Goal: Task Accomplishment & Management: Complete application form

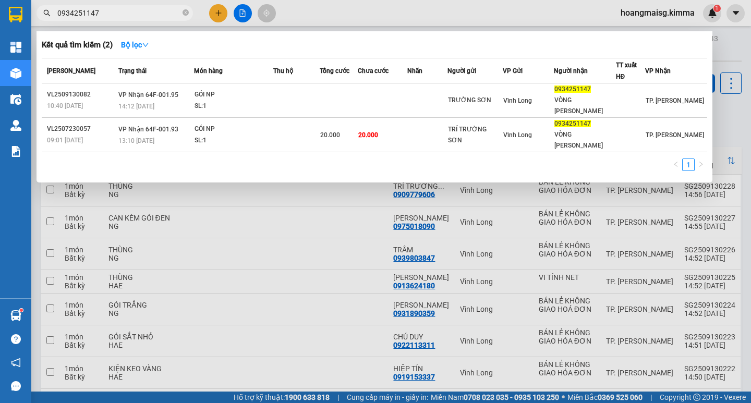
drag, startPoint x: 0, startPoint y: 0, endPoint x: 1, endPoint y: 42, distance: 42.3
click at [0, 28] on section "Kết quả tìm kiếm ( 2 ) Bộ lọc Mã ĐH Trạng thái Món hàng Thu hộ Tổng cước Chưa c…" at bounding box center [375, 201] width 751 height 403
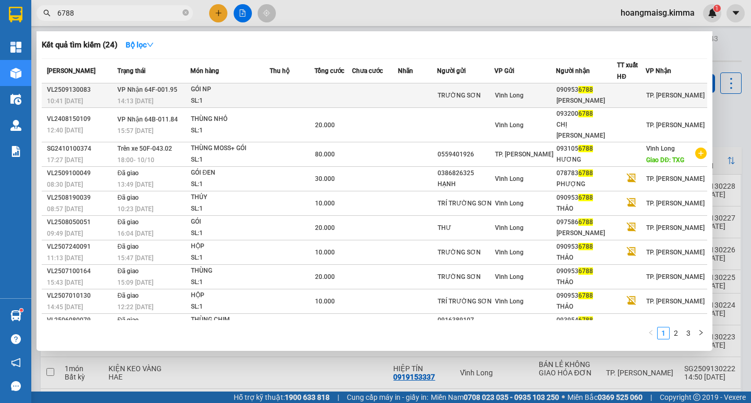
type input "6788"
click at [306, 97] on td at bounding box center [292, 95] width 44 height 25
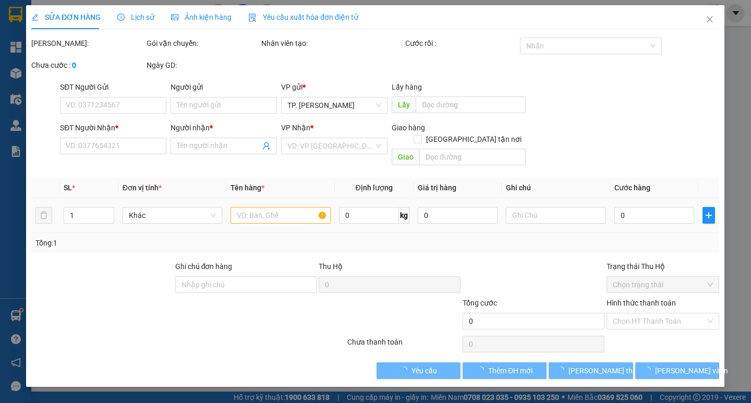
type input "TRƯỜNG SƠN"
type input "0909536788"
type input "[PERSON_NAME]"
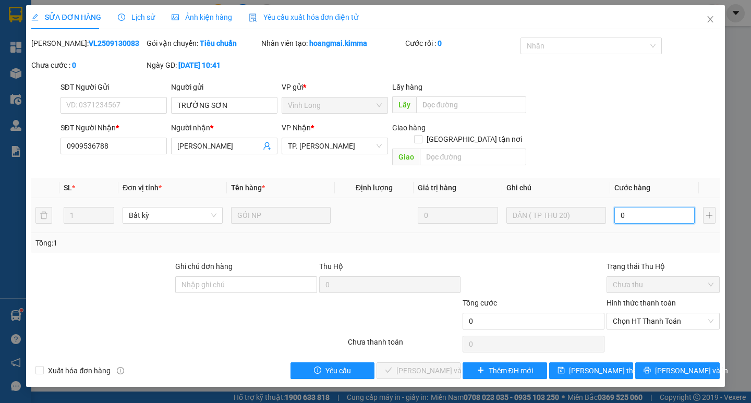
click at [644, 207] on input "0" at bounding box center [655, 215] width 80 height 17
type input "2"
type input "20"
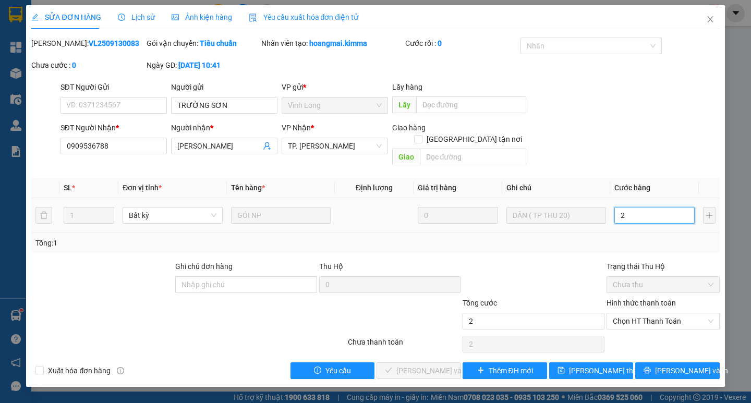
type input "20"
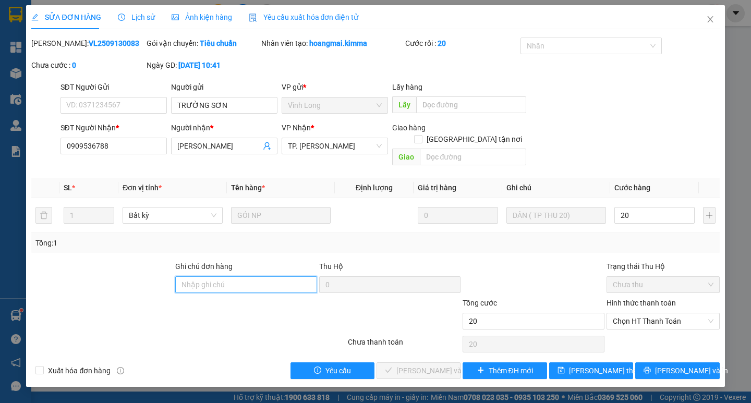
type input "20.000"
click at [234, 277] on input "Ghi chú đơn hàng" at bounding box center [246, 285] width 142 height 17
type input "[PERSON_NAME]"
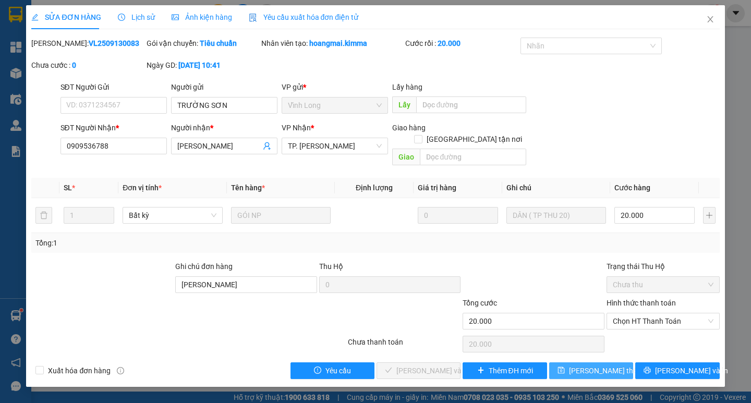
click at [591, 365] on span "[PERSON_NAME] thay đổi" at bounding box center [610, 370] width 83 height 11
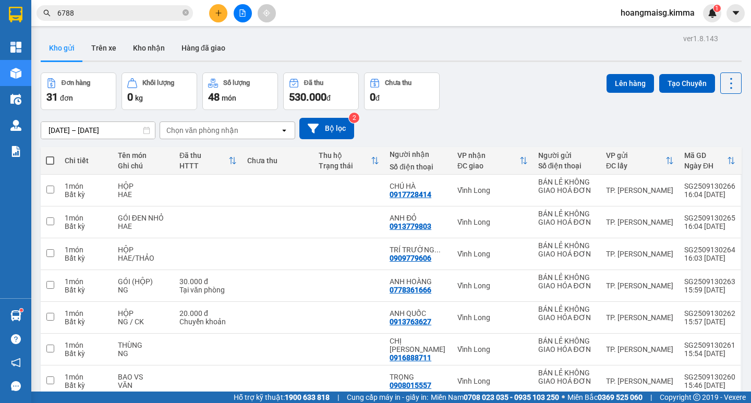
drag, startPoint x: 100, startPoint y: 14, endPoint x: 94, endPoint y: 14, distance: 5.2
click at [99, 14] on input "6788" at bounding box center [118, 12] width 123 height 11
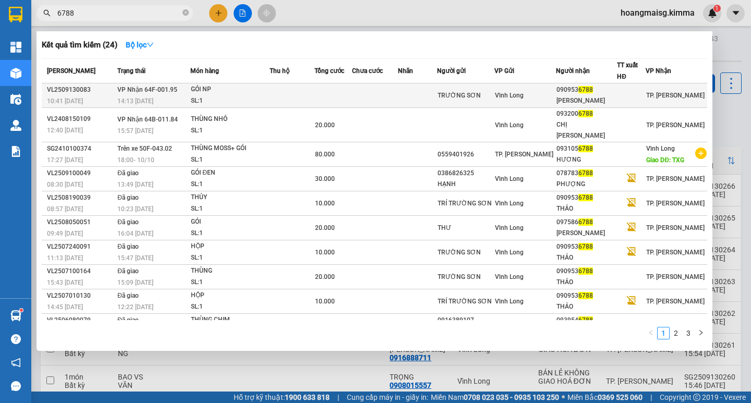
click at [241, 90] on div "GÓI NP" at bounding box center [230, 89] width 78 height 11
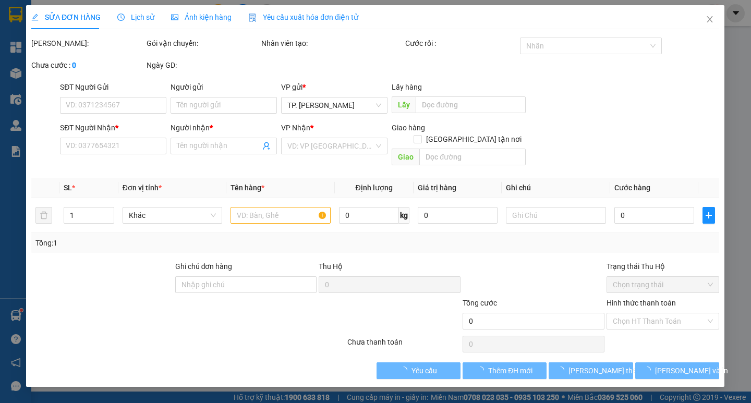
type input "TRƯỜNG SƠN"
type input "0909536788"
type input "[PERSON_NAME]"
type input "20.000"
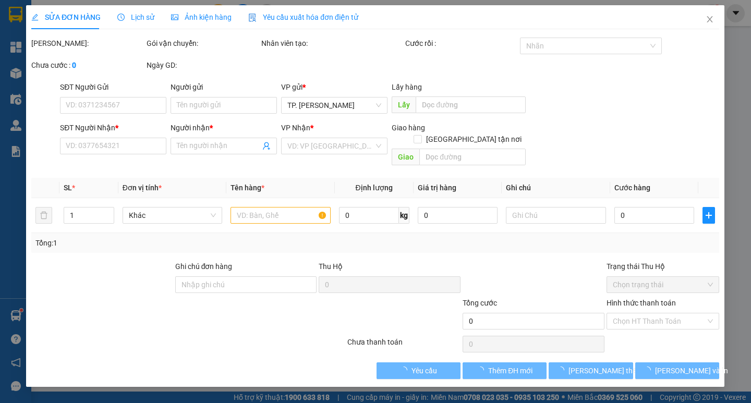
type input "20.000"
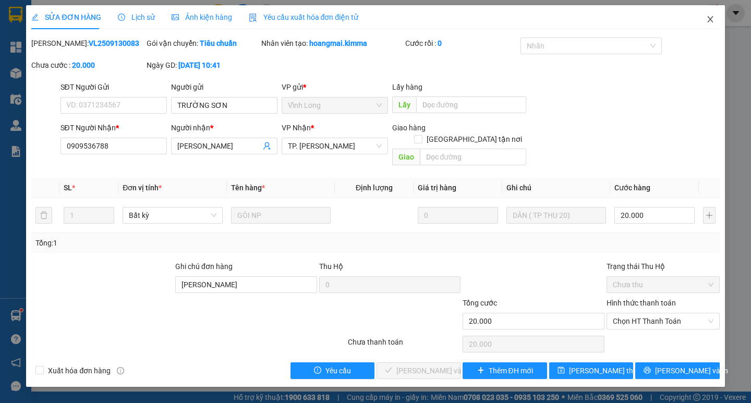
drag, startPoint x: 710, startPoint y: 21, endPoint x: 751, endPoint y: 4, distance: 44.9
click at [710, 21] on icon "close" at bounding box center [711, 19] width 8 height 8
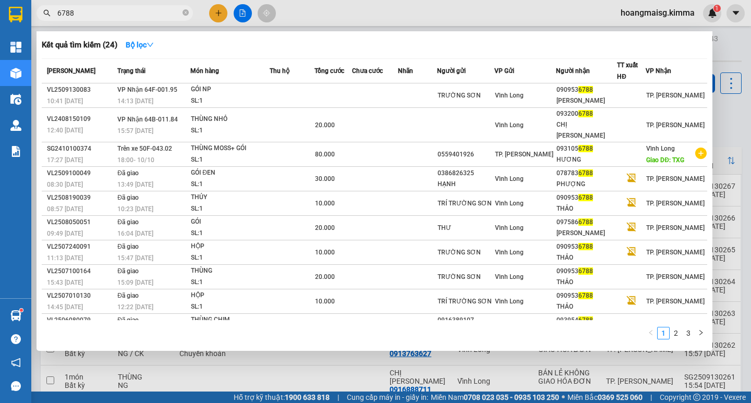
drag, startPoint x: 80, startPoint y: 16, endPoint x: 0, endPoint y: 55, distance: 89.4
click at [0, 88] on section "Kết quả tìm kiếm ( 24 ) Bộ lọc Mã ĐH Trạng thái Món hàng Thu hộ Tổng cước Chưa …" at bounding box center [375, 201] width 751 height 403
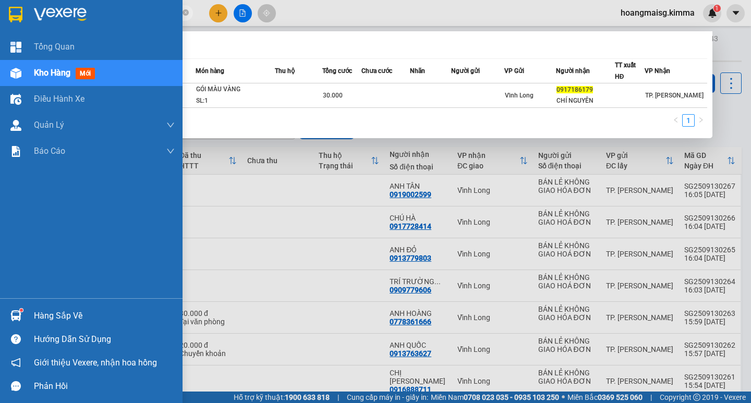
drag, startPoint x: 103, startPoint y: 13, endPoint x: 0, endPoint y: 16, distance: 102.8
click at [0, 24] on section "Kết quả tìm kiếm ( 1 ) Bộ lọc Mã ĐH Trạng thái Món hàng Thu hộ Tổng cước Chưa c…" at bounding box center [375, 201] width 751 height 403
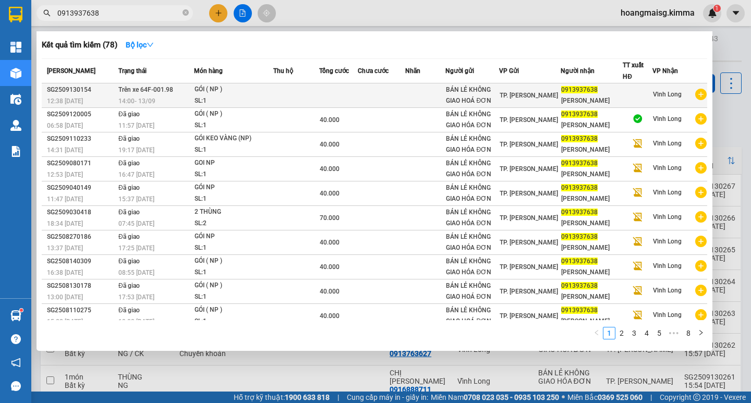
type input "0913937638"
click at [237, 93] on div "GÓI ( NP )" at bounding box center [234, 89] width 78 height 11
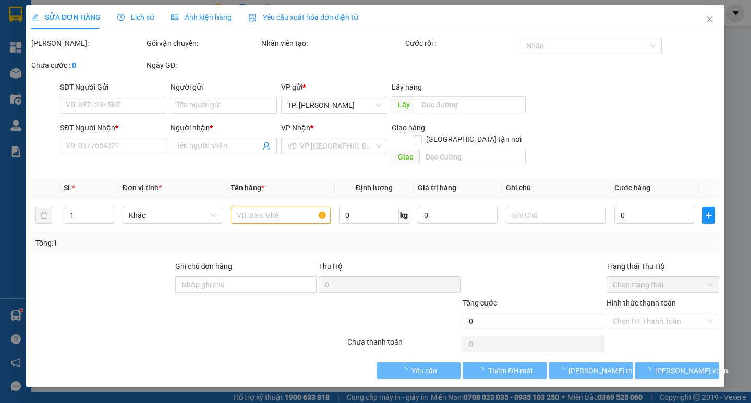
type input "BÁN LẺ KHÔNG GIAO HOÁ ĐƠN"
type input "0913937638"
type input "[PERSON_NAME]"
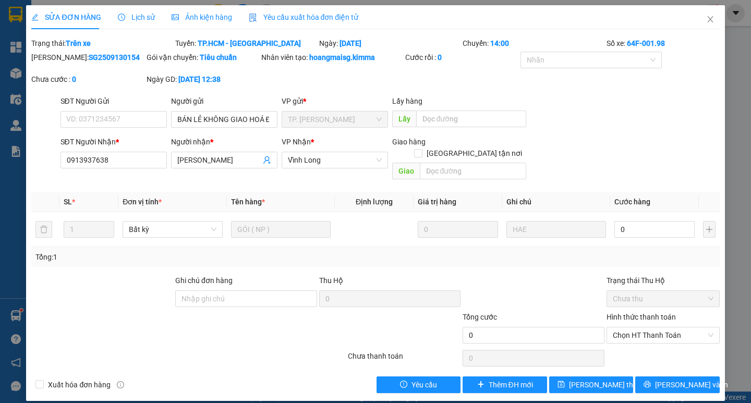
click at [136, 15] on span "Lịch sử" at bounding box center [136, 17] width 37 height 8
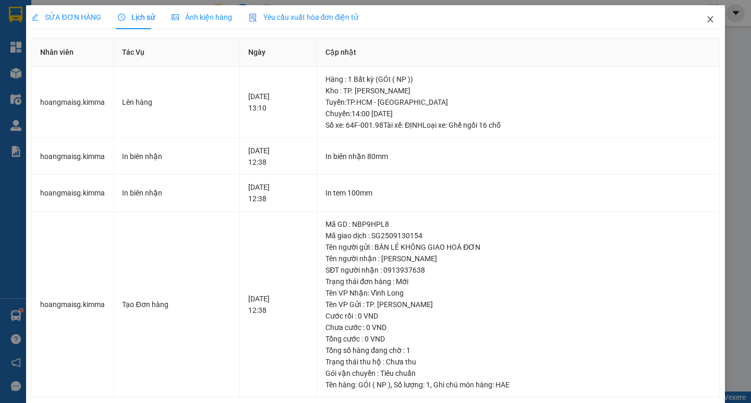
click at [707, 17] on icon "close" at bounding box center [711, 19] width 8 height 8
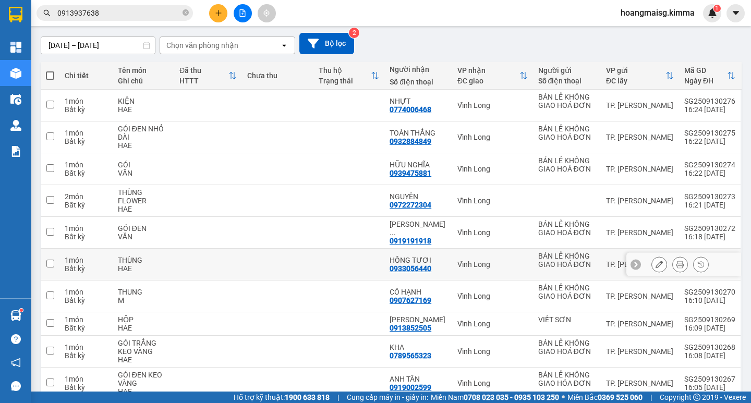
scroll to position [136, 0]
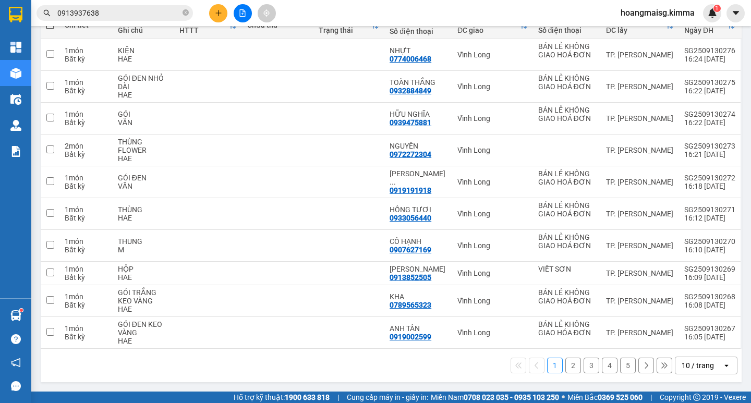
click at [695, 363] on div "10 / trang" at bounding box center [698, 366] width 32 height 10
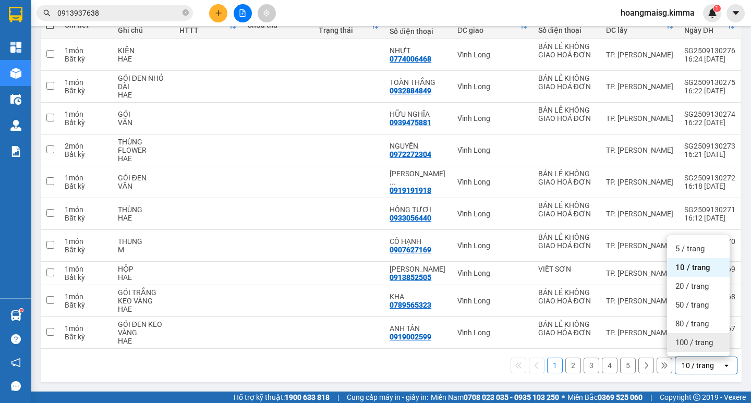
click at [700, 340] on span "100 / trang" at bounding box center [695, 343] width 38 height 10
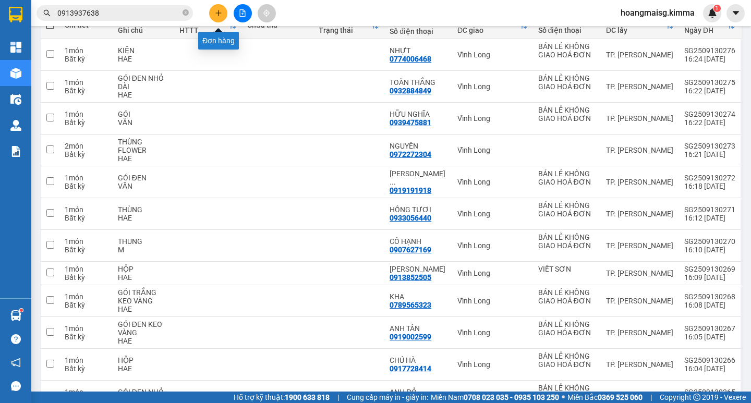
click at [216, 16] on icon "plus" at bounding box center [218, 12] width 7 height 7
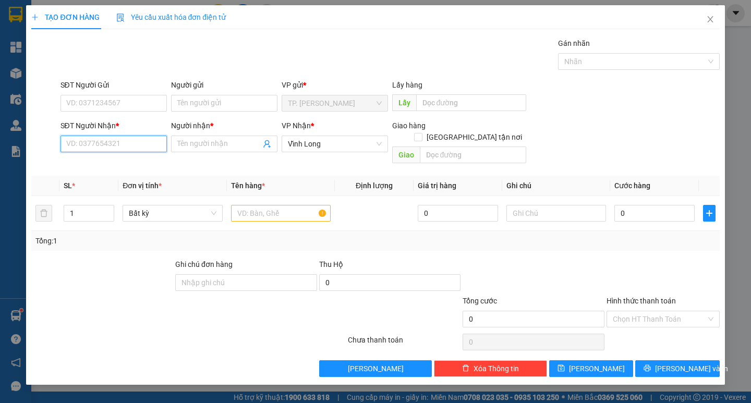
click at [150, 150] on input "SĐT Người Nhận *" at bounding box center [114, 144] width 106 height 17
drag, startPoint x: 133, startPoint y: 166, endPoint x: 275, endPoint y: 218, distance: 150.9
click at [134, 168] on div "0768101050 - CHỊ [PERSON_NAME]" at bounding box center [125, 164] width 116 height 11
type input "0768101050"
type input "CHỊ [PERSON_NAME]"
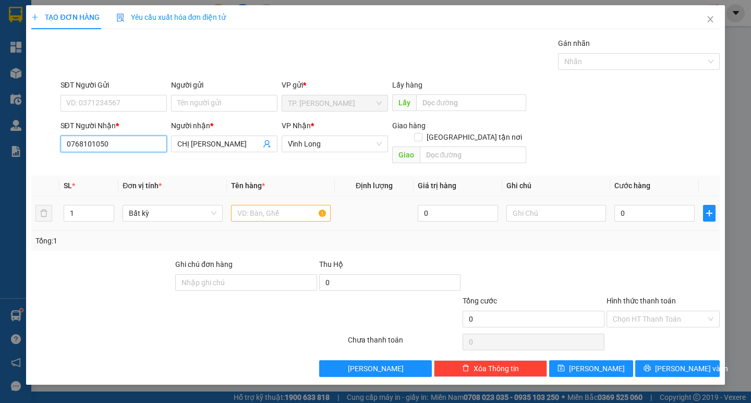
type input "0768101050"
click at [288, 207] on input "text" at bounding box center [281, 213] width 100 height 17
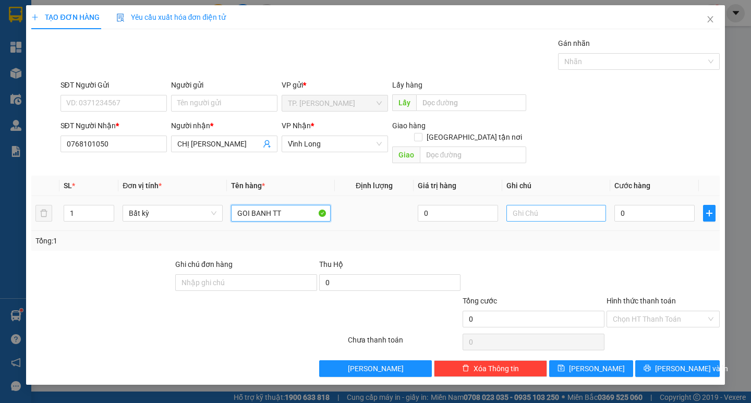
type input "GOI BANH TT"
click at [540, 205] on input "text" at bounding box center [557, 213] width 100 height 17
type input "[PERSON_NAME]"
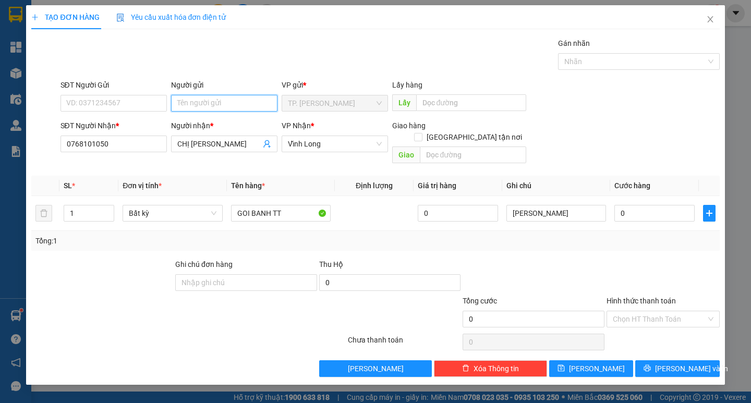
click at [200, 106] on input "Người gửi" at bounding box center [224, 103] width 106 height 17
type input "BA"
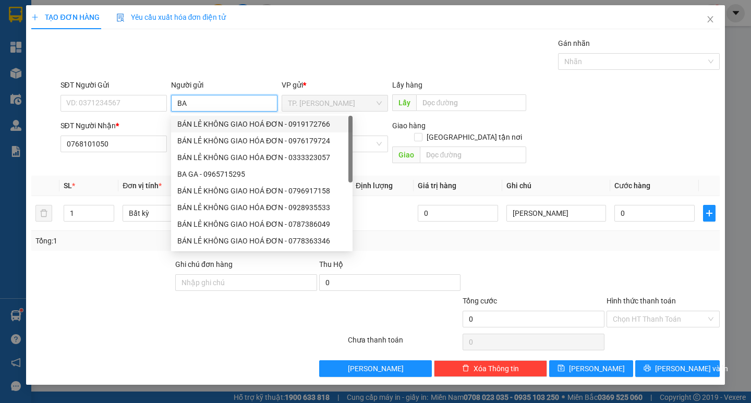
click at [201, 128] on div "BÁN LẺ KHÔNG GIAO HOÁ ĐƠN - 0919172766" at bounding box center [261, 123] width 169 height 11
type input "0919172766"
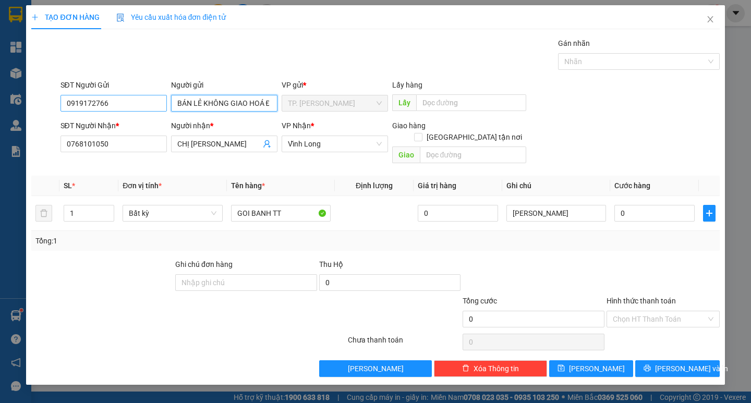
type input "BÁN LẺ KHÔNG GIAO HOÁ ĐƠN"
drag, startPoint x: 83, startPoint y: 107, endPoint x: 0, endPoint y: 109, distance: 83.5
click at [0, 110] on div "TẠO ĐƠN HÀNG Yêu cầu xuất hóa đơn điện tử Transit Pickup Surcharge Ids Transit …" at bounding box center [375, 201] width 751 height 403
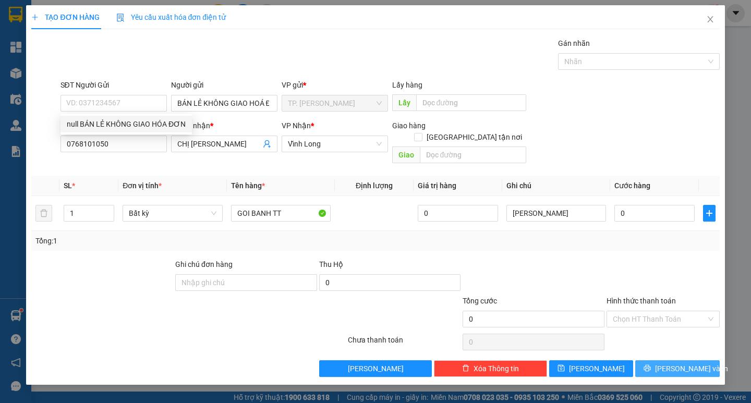
click at [671, 363] on span "[PERSON_NAME] và In" at bounding box center [691, 368] width 73 height 11
